Goal: Information Seeking & Learning: Learn about a topic

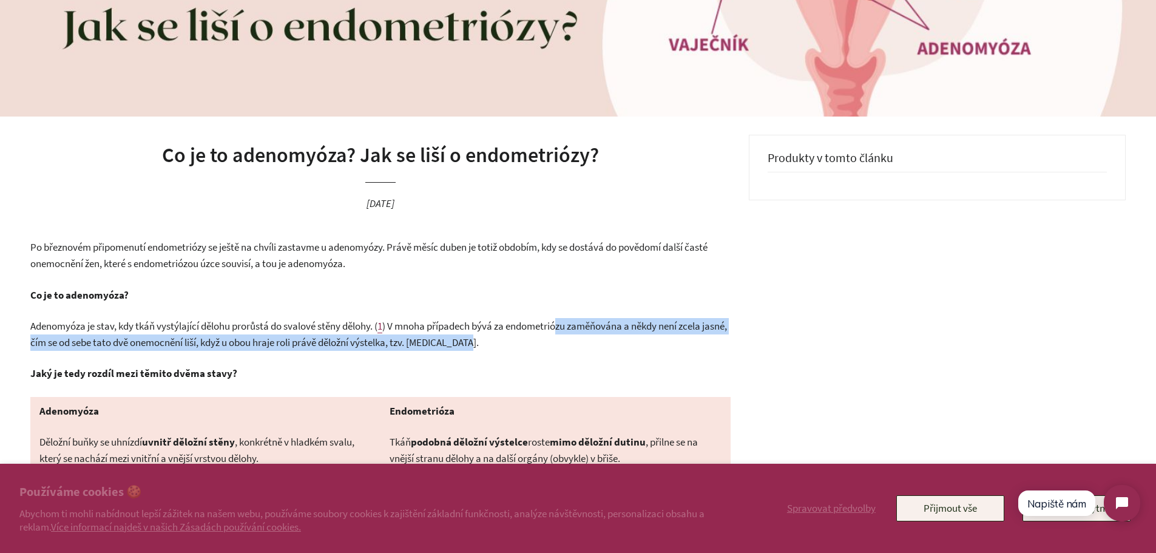
drag, startPoint x: 562, startPoint y: 303, endPoint x: 574, endPoint y: 340, distance: 38.8
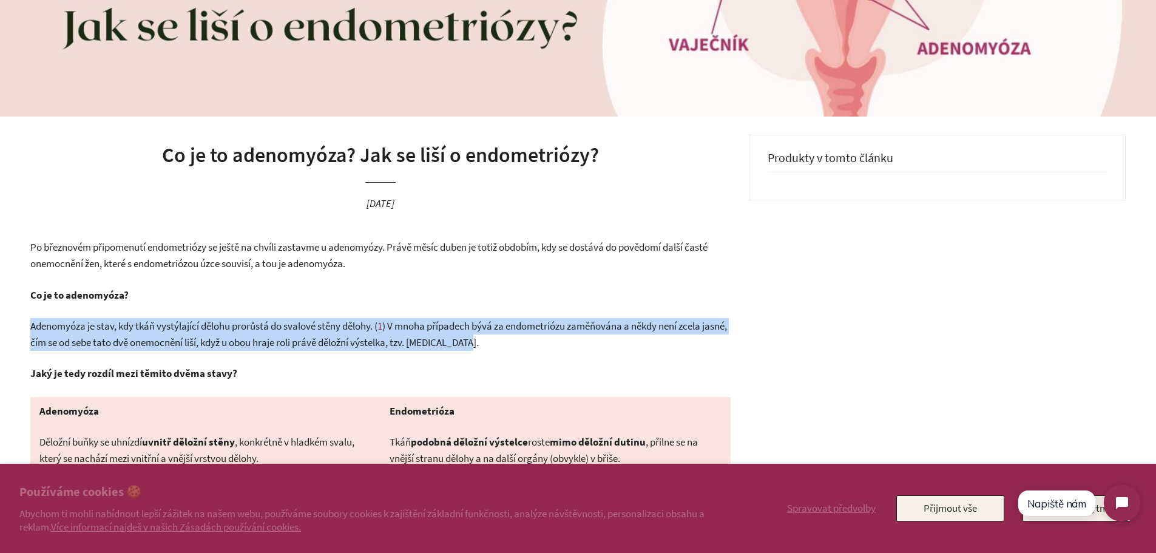
drag, startPoint x: 534, startPoint y: 300, endPoint x: 545, endPoint y: 342, distance: 43.3
click at [545, 342] on p "Adenomyóza je stav, kdy tkáň vystýlající dělohu prorůstá do svalové stěny děloh…" at bounding box center [380, 334] width 700 height 32
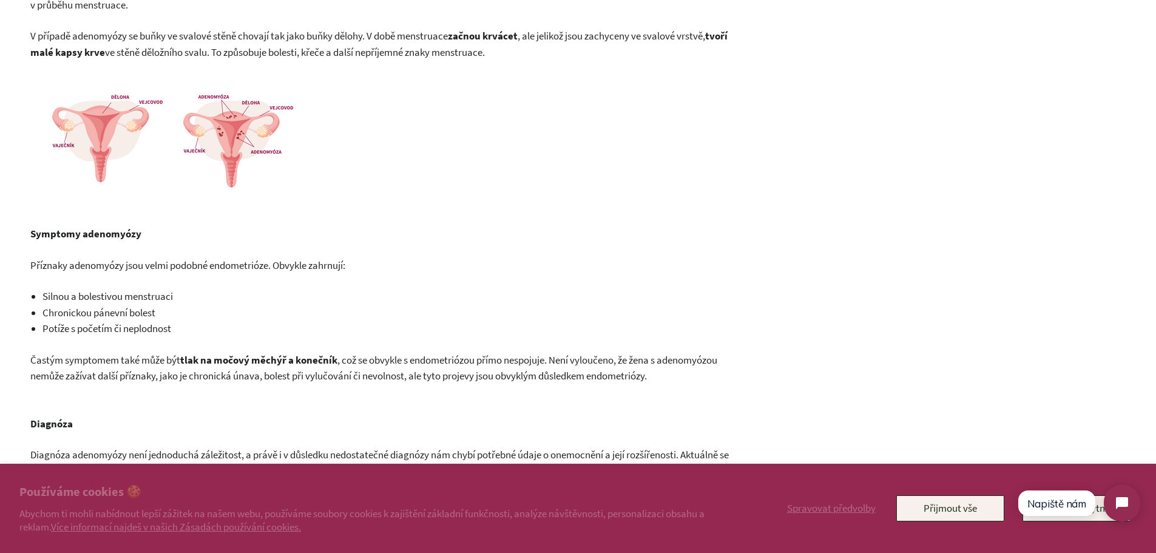
scroll to position [789, 0]
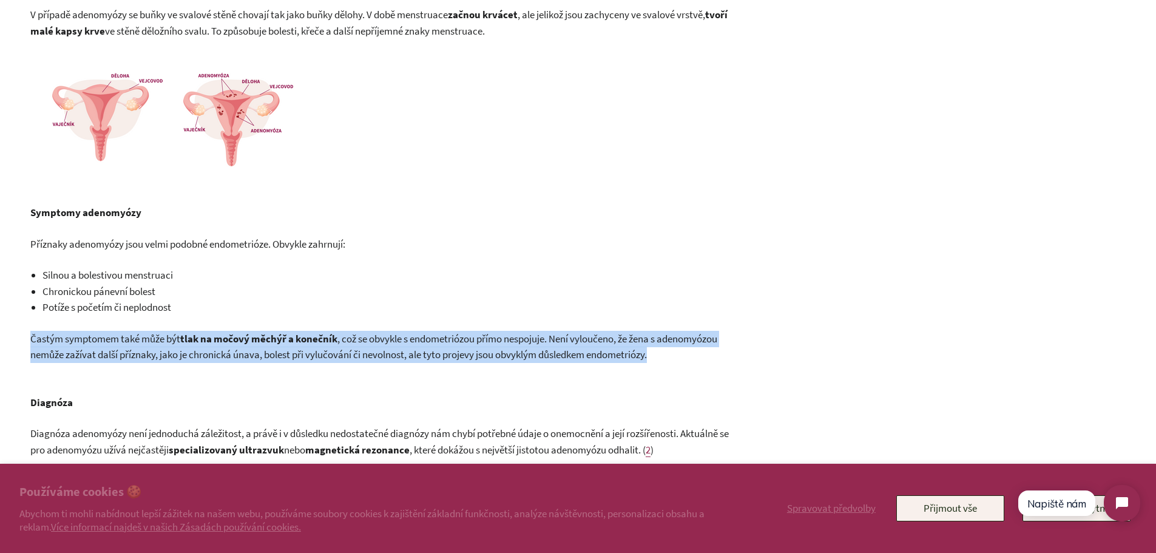
drag, startPoint x: 648, startPoint y: 304, endPoint x: 689, endPoint y: 366, distance: 74.4
click at [689, 366] on div "Po březnovém připomenutí endometriózy se ještě na chvíli zastavme u adenomyózy.…" at bounding box center [380, 155] width 700 height 1046
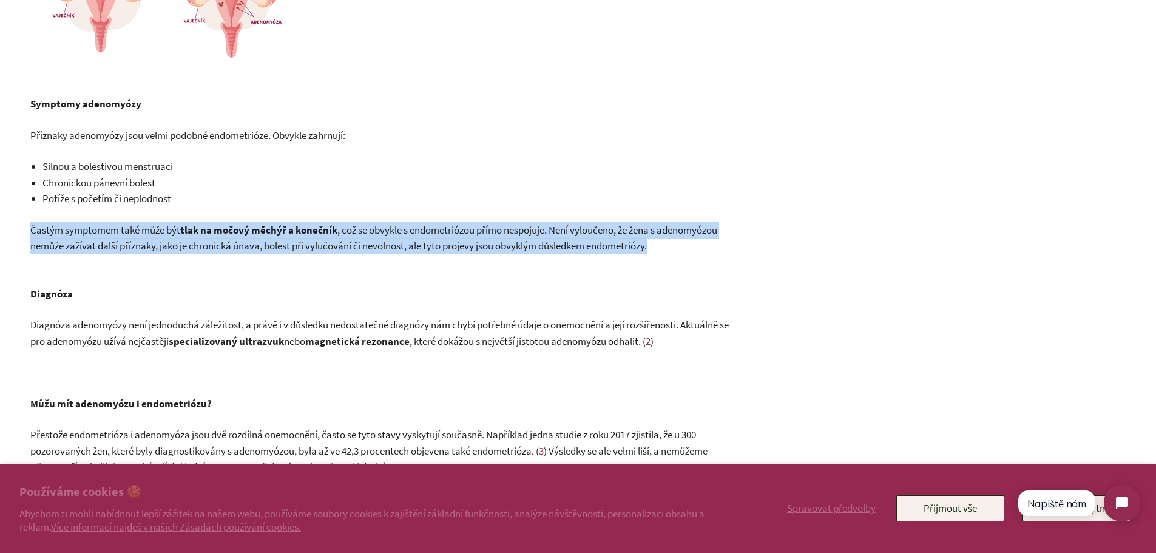
scroll to position [1092, 0]
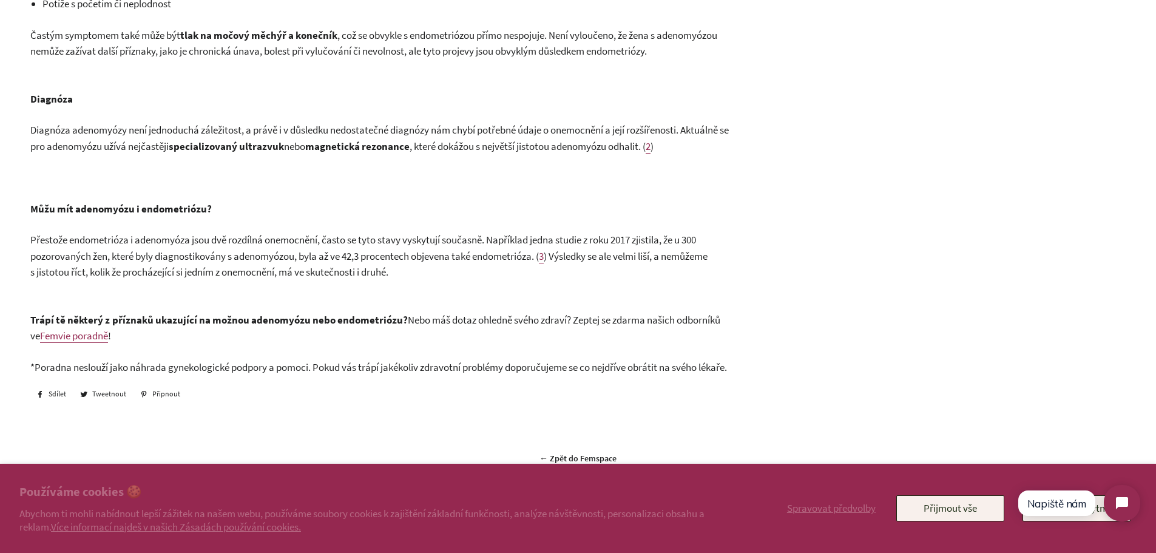
click at [409, 148] on b "magnetická rezonance" at bounding box center [357, 146] width 104 height 13
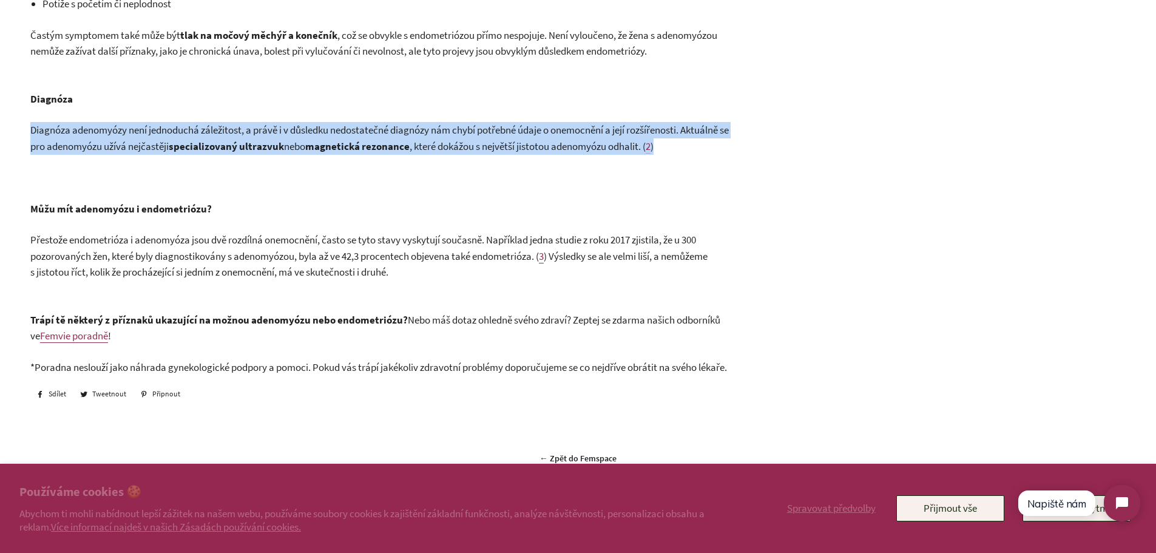
drag, startPoint x: 613, startPoint y: 100, endPoint x: 724, endPoint y: 142, distance: 118.6
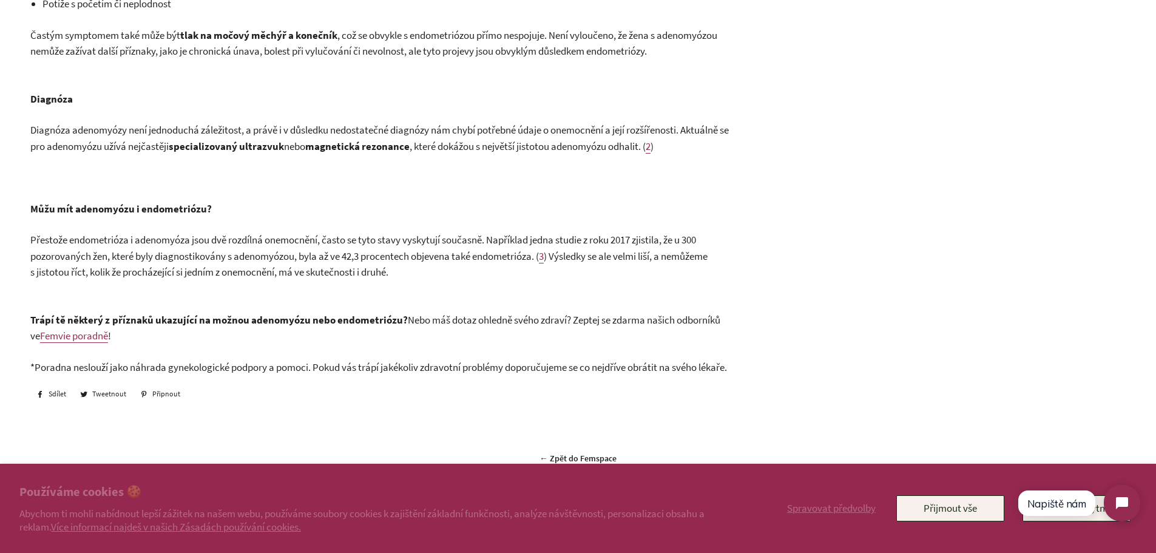
click at [490, 182] on p at bounding box center [380, 177] width 700 height 16
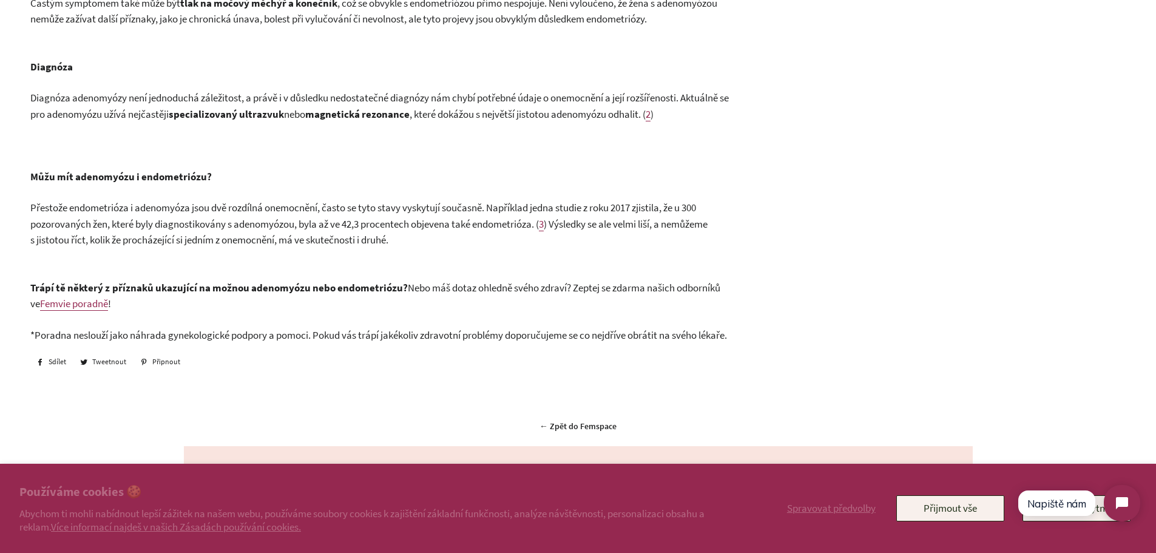
scroll to position [1153, 0]
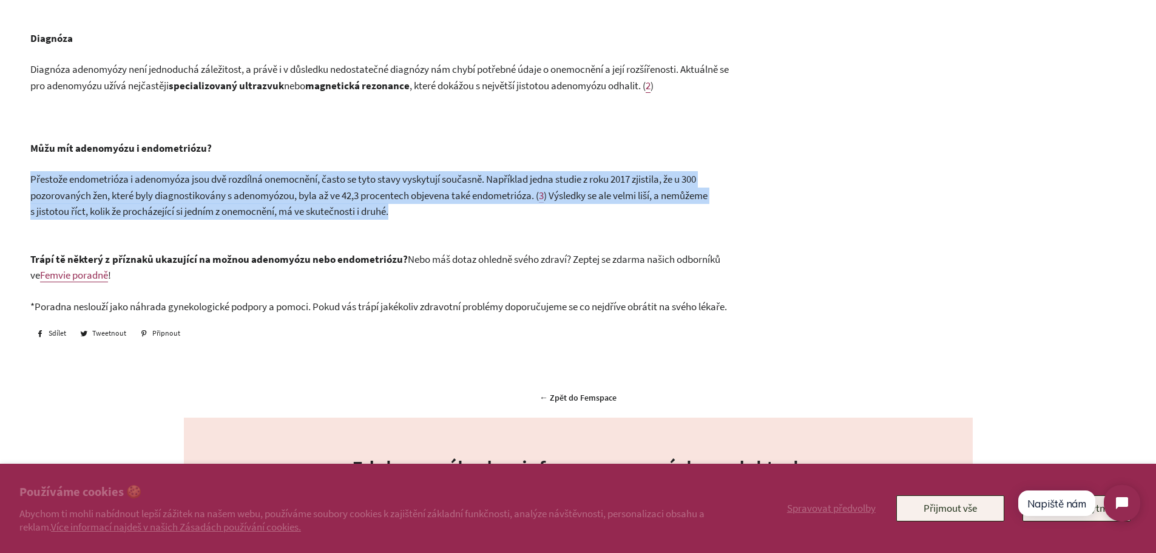
drag, startPoint x: 396, startPoint y: 152, endPoint x: 418, endPoint y: 214, distance: 65.6
click at [418, 214] on p "Přestože endometrióza i adenomyóza jsou dvě rozdílná onemocnění, často se tyto …" at bounding box center [380, 195] width 700 height 49
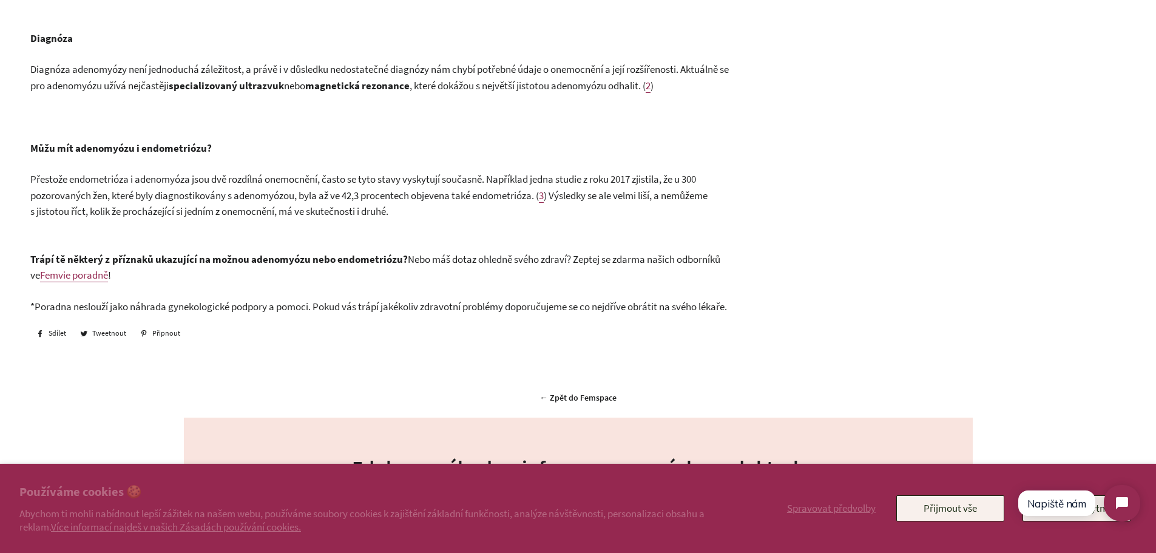
drag, startPoint x: 425, startPoint y: 234, endPoint x: 410, endPoint y: 275, distance: 44.5
click at [410, 275] on p "Trápí tě některý z příznaků ukazující na možnou adenomyózu nebo endometriózu? N…" at bounding box center [380, 267] width 700 height 32
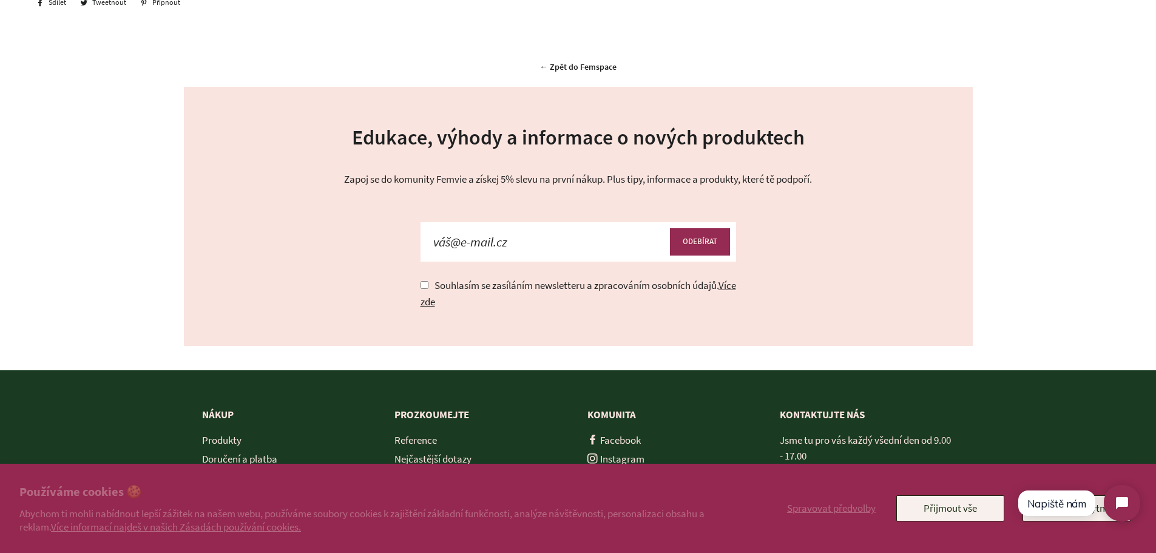
scroll to position [1517, 0]
